Goal: Task Accomplishment & Management: Manage account settings

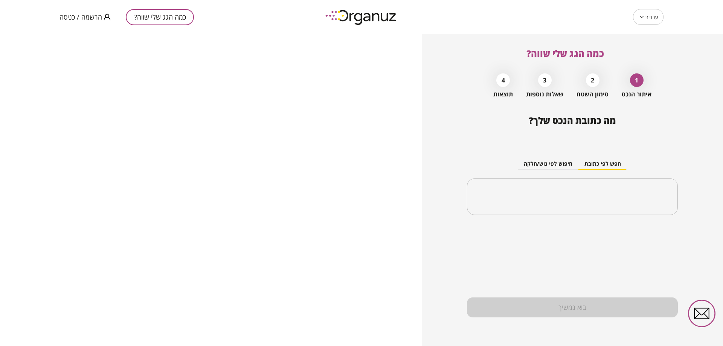
click at [90, 14] on span "הרשמה / כניסה" at bounding box center [80, 17] width 43 height 8
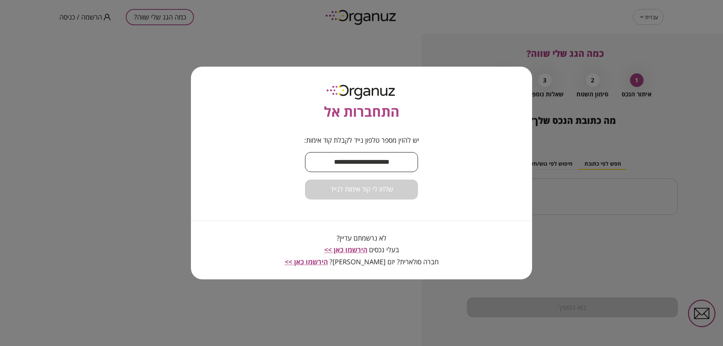
click at [375, 168] on input "text" at bounding box center [361, 162] width 113 height 22
type input "**********"
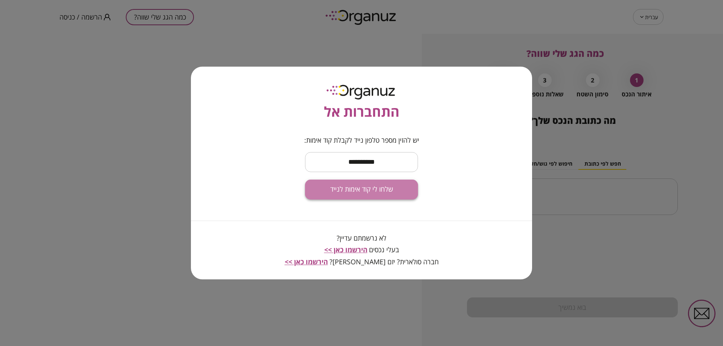
click at [370, 197] on button "שלחו לי קוד אימות לנייד" at bounding box center [361, 190] width 113 height 20
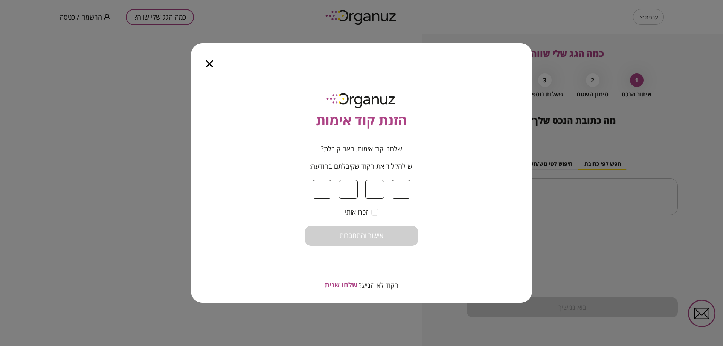
type input "*"
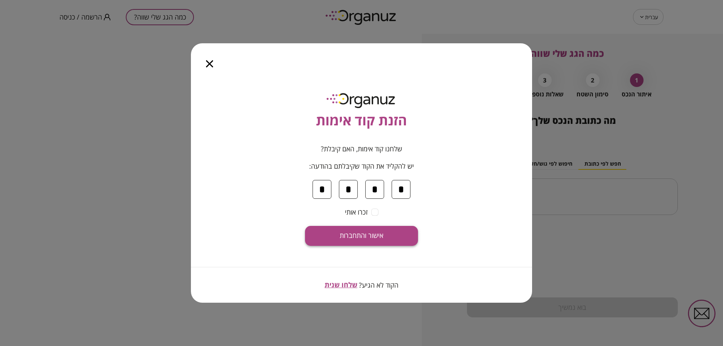
type input "*"
click at [390, 231] on button "אישור והתחברות" at bounding box center [361, 236] width 113 height 20
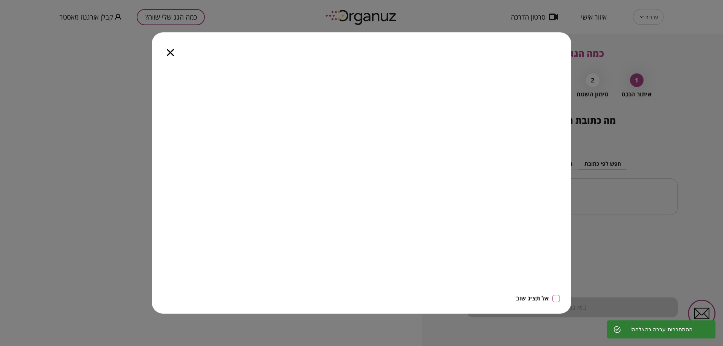
click at [176, 51] on div at bounding box center [170, 48] width 37 height 32
click at [172, 51] on icon "button" at bounding box center [170, 52] width 7 height 7
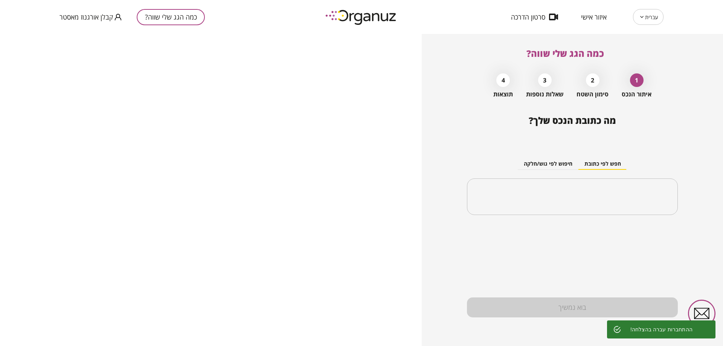
click at [601, 25] on div "עברית ** ​ איזור אישי סרטון הדרכה כמה הגג שלי שווה? קבלן אורגנוז מאסטר" at bounding box center [361, 17] width 723 height 34
click at [592, 17] on span "איזור אישי" at bounding box center [594, 17] width 26 height 8
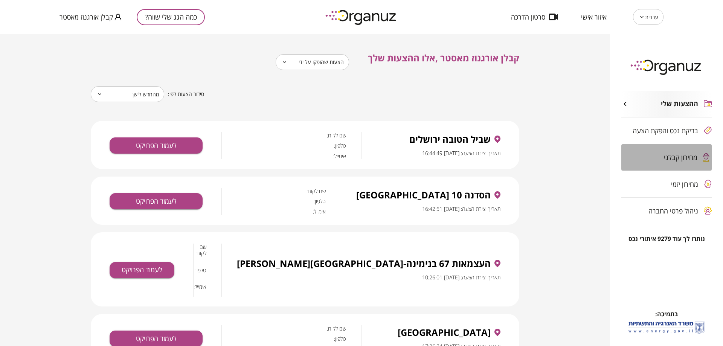
click at [669, 154] on span "מחירון קבלני" at bounding box center [681, 158] width 34 height 8
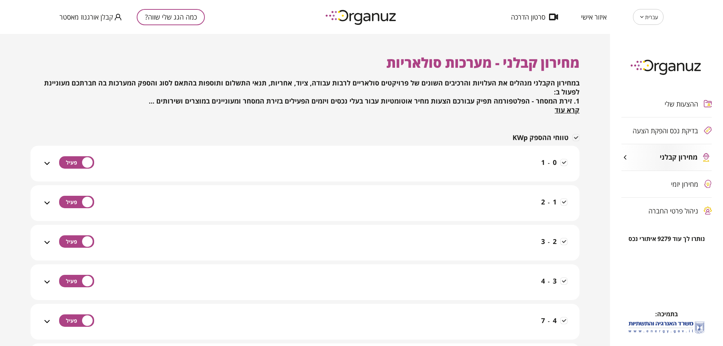
click at [278, 148] on div "0 - 1" at bounding box center [310, 164] width 516 height 36
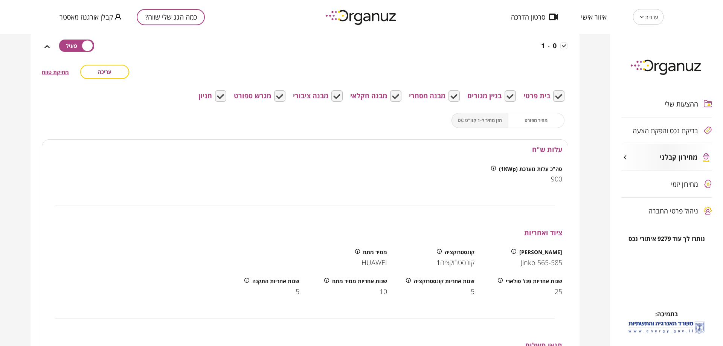
scroll to position [113, 0]
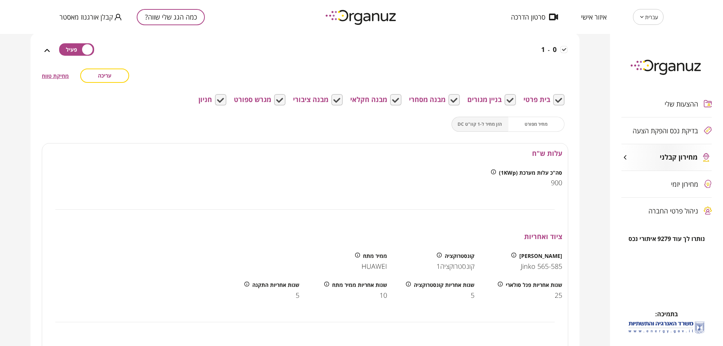
click at [524, 126] on div "מחיר מפורט הזן מחיר ל-1 קוו"ט DC" at bounding box center [507, 124] width 113 height 15
click at [487, 132] on div "עריכה מחיקת טווח בית פרטי בניין מגורים מבנה מסחרי מבנה חקלאי מבנה ציבורי מגרש ס…" at bounding box center [305, 248] width 526 height 358
click at [107, 80] on button "עריכה" at bounding box center [104, 76] width 49 height 14
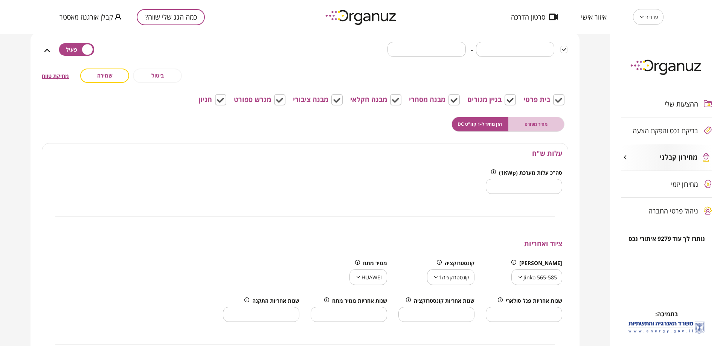
click at [535, 127] on span "מחיר מפורט" at bounding box center [536, 123] width 23 height 7
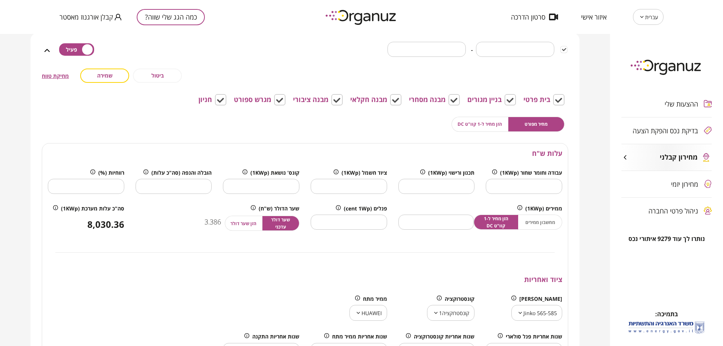
click at [461, 129] on button "הזן מחיר ל-1 קוו"ט DC" at bounding box center [479, 124] width 57 height 15
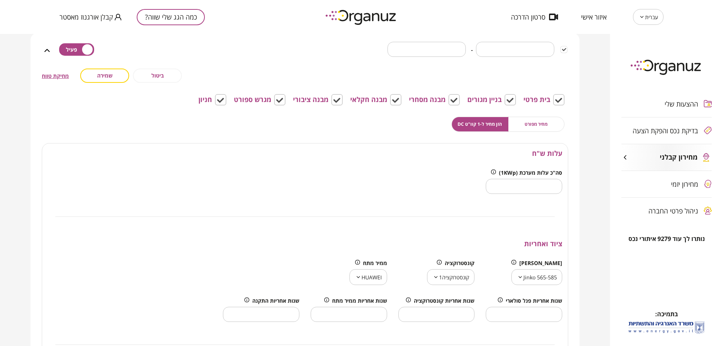
click at [157, 83] on div "**********" at bounding box center [305, 264] width 526 height 390
click at [157, 81] on button "ביטול" at bounding box center [157, 76] width 49 height 14
